Goal: Task Accomplishment & Management: Manage account settings

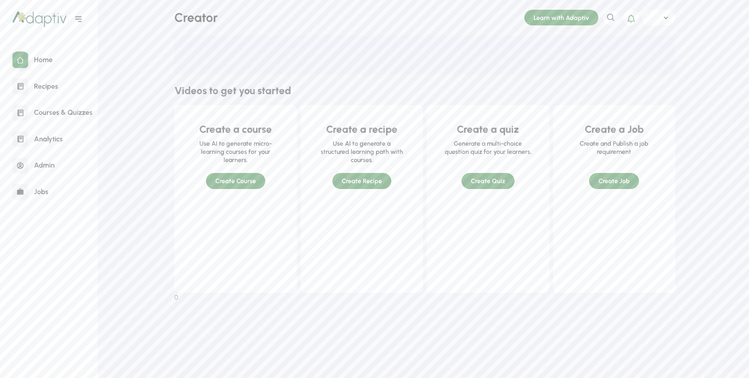
click at [664, 17] on icon at bounding box center [666, 18] width 4 height 3
click at [647, 65] on div "Logout" at bounding box center [651, 70] width 47 height 16
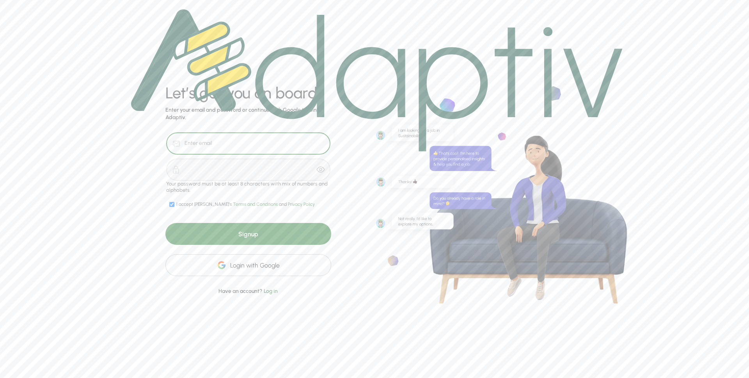
type input "geetanjali.fr@gmail.com"
click at [270, 290] on span "Log in" at bounding box center [271, 291] width 14 height 7
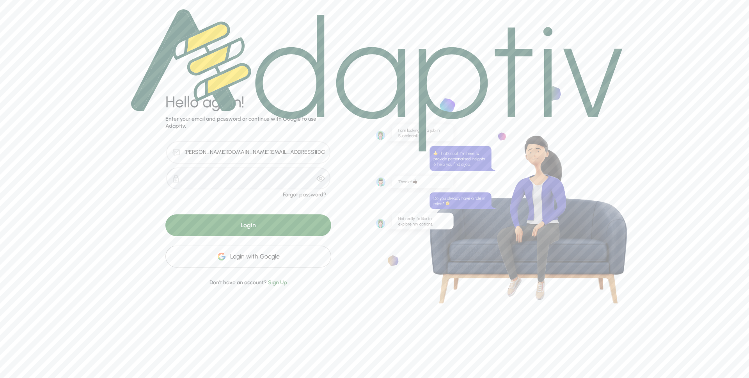
click at [259, 220] on div "Login" at bounding box center [248, 225] width 166 height 22
click at [258, 225] on div "Login" at bounding box center [248, 225] width 166 height 22
click at [254, 224] on div "Login" at bounding box center [248, 225] width 166 height 22
